Goal: Complete application form

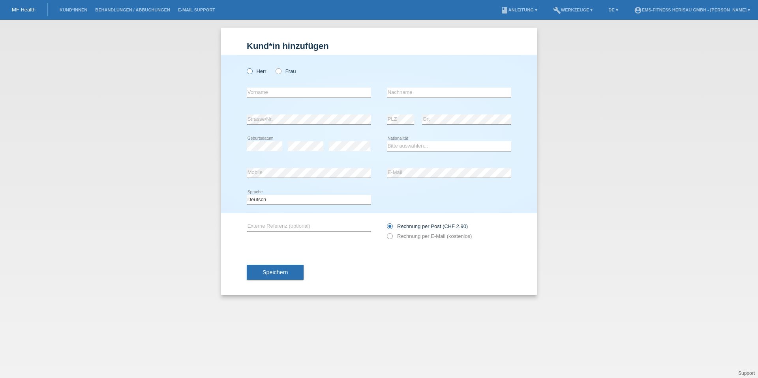
click at [245, 67] on icon at bounding box center [245, 67] width 0 height 0
click at [249, 70] on input "Herr" at bounding box center [249, 70] width 5 height 5
radio input "true"
click at [328, 96] on input "text" at bounding box center [309, 93] width 124 height 10
click at [332, 99] on div "Franzt error Vorname" at bounding box center [309, 92] width 124 height 27
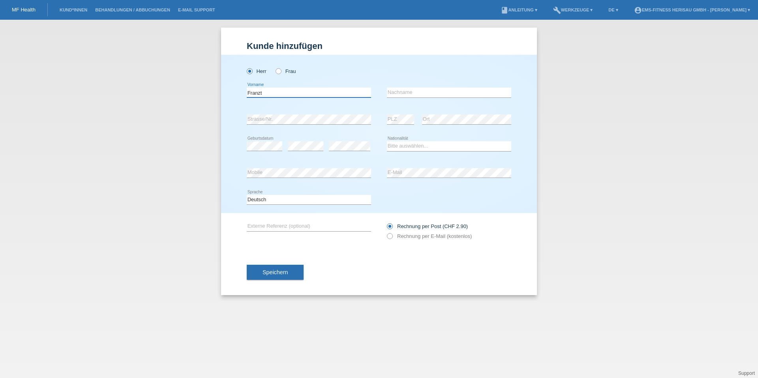
click at [333, 95] on input "Franzt" at bounding box center [309, 93] width 124 height 10
type input "[PERSON_NAME]"
click at [421, 92] on input "text" at bounding box center [449, 93] width 124 height 10
type input "Schwinger"
select select "CH"
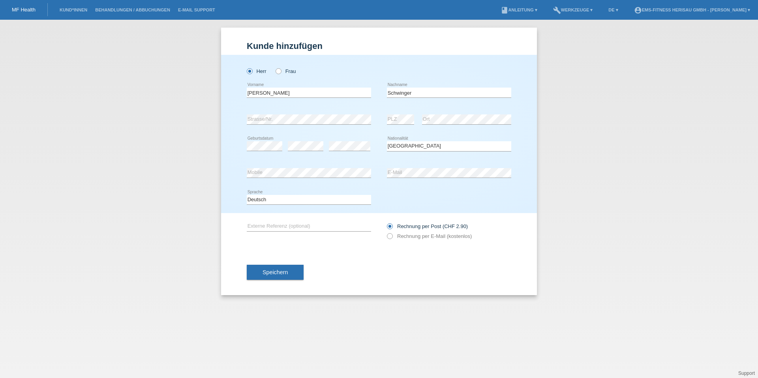
click at [279, 274] on span "Speichern" at bounding box center [274, 272] width 25 height 6
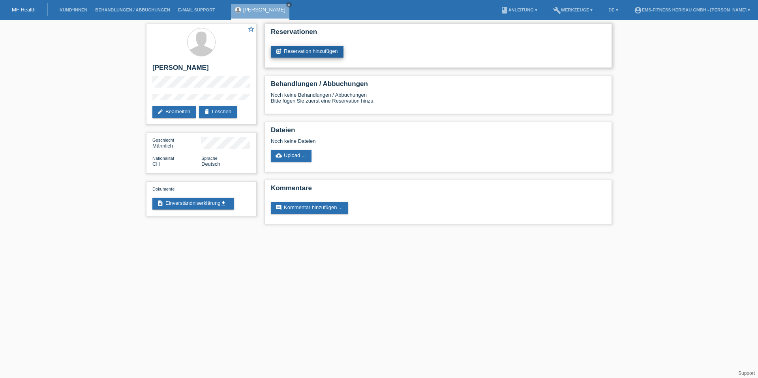
click at [279, 52] on icon "post_add" at bounding box center [278, 51] width 6 height 6
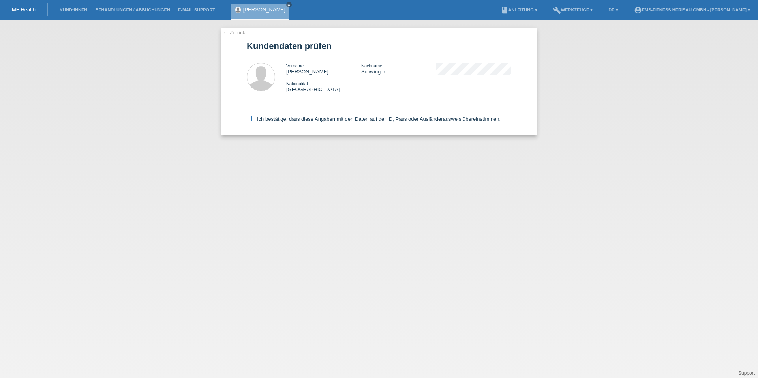
click at [247, 118] on icon at bounding box center [249, 118] width 5 height 5
click at [247, 118] on input "Ich bestätige, dass diese Angaben mit den Daten auf der ID, Pass oder Ausländer…" at bounding box center [249, 118] width 5 height 5
checkbox input "true"
